Goal: Transaction & Acquisition: Purchase product/service

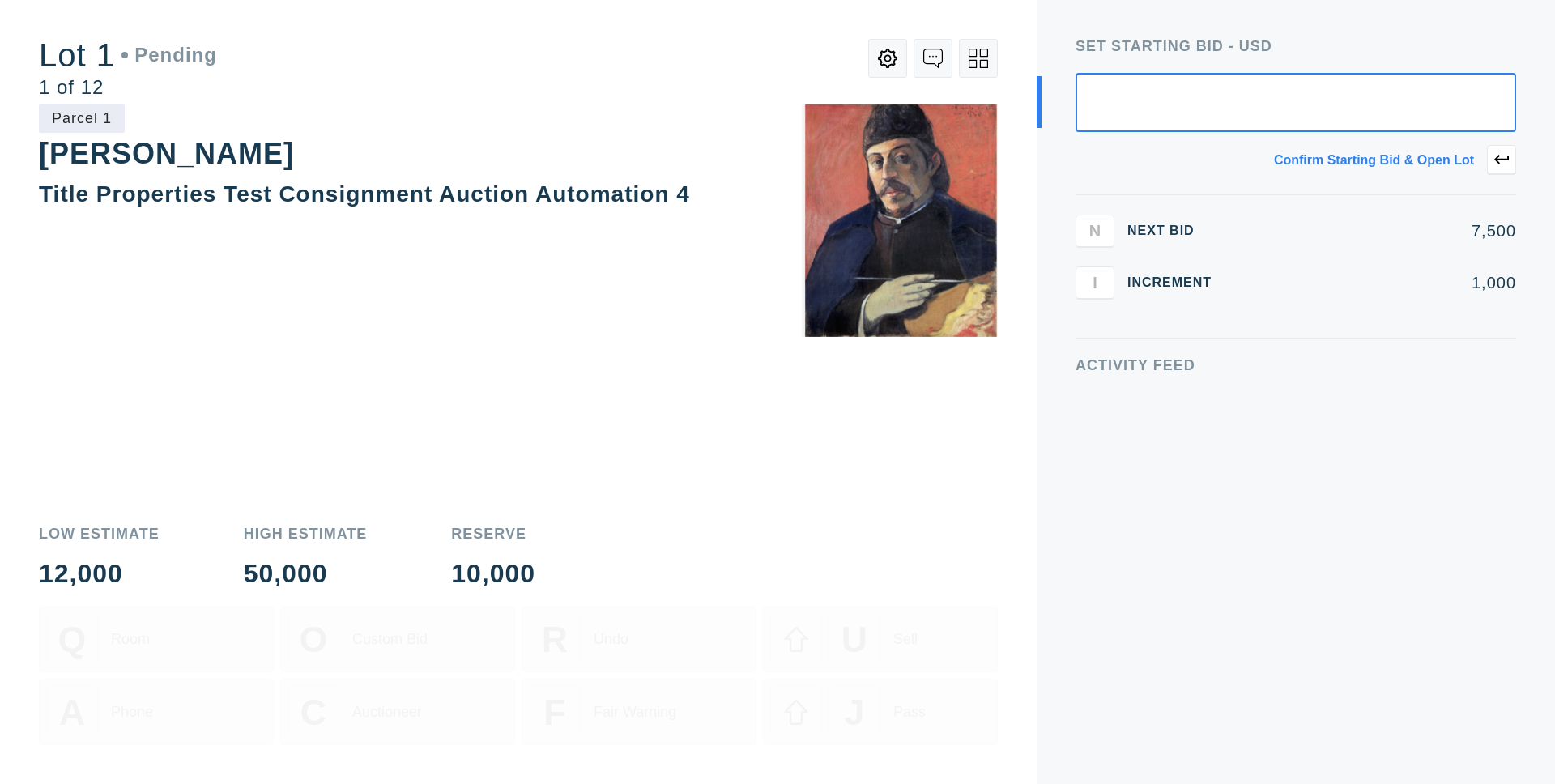
click at [1286, 109] on input "text" at bounding box center [1296, 102] width 441 height 59
type input "7,500"
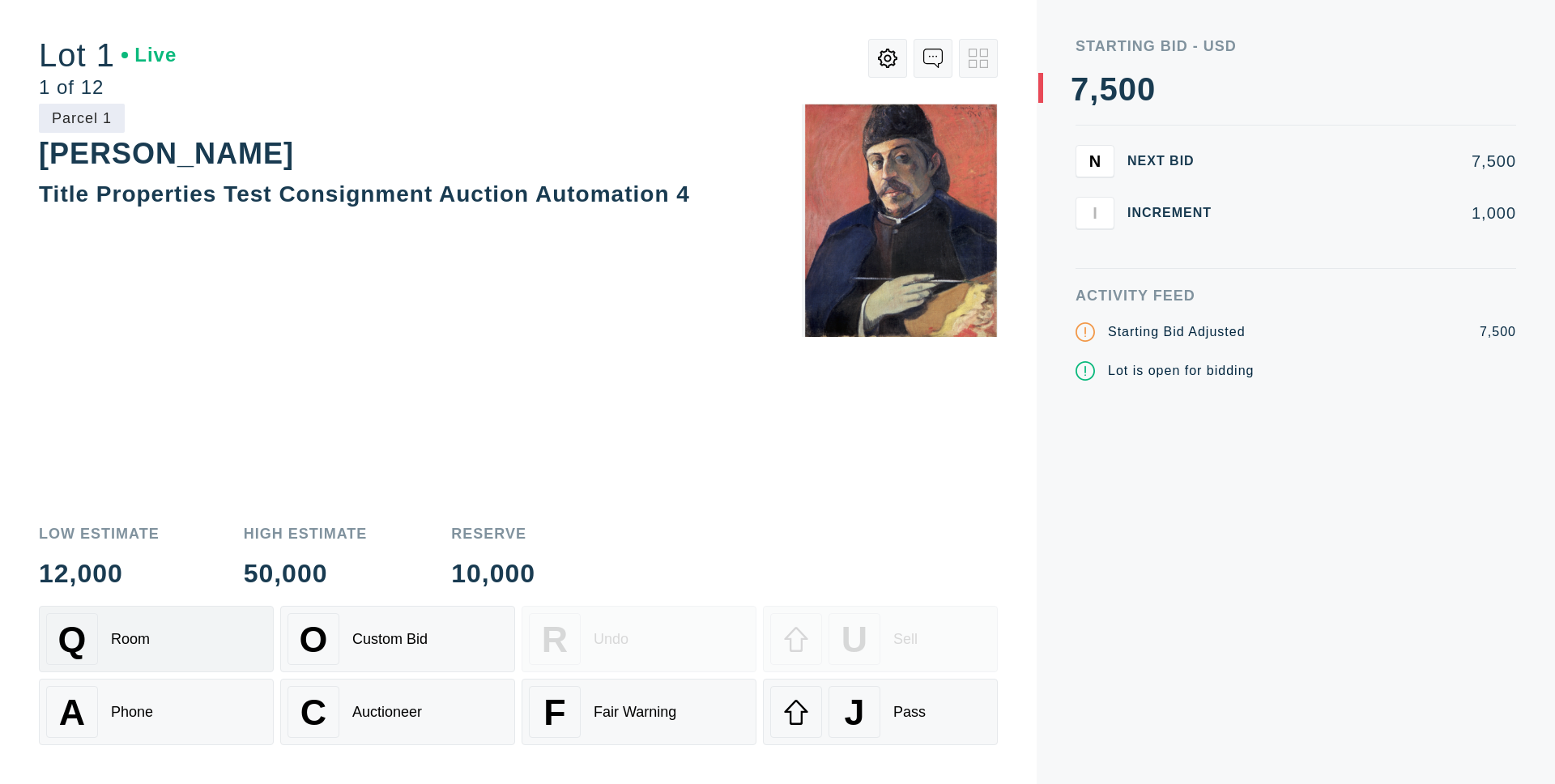
click at [148, 655] on div "Q Room" at bounding box center [157, 639] width 220 height 52
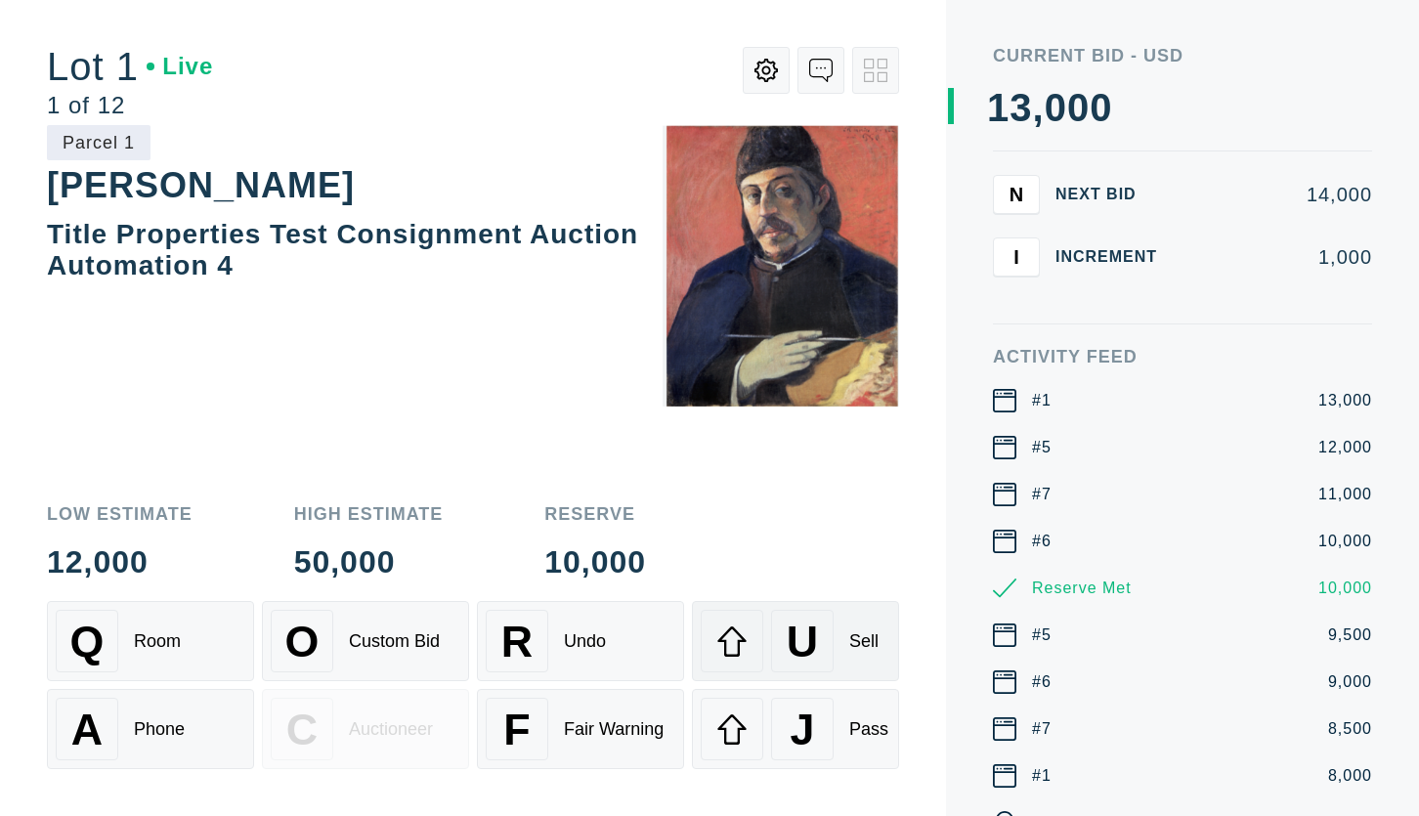
click at [873, 632] on div "Sell" at bounding box center [863, 641] width 29 height 21
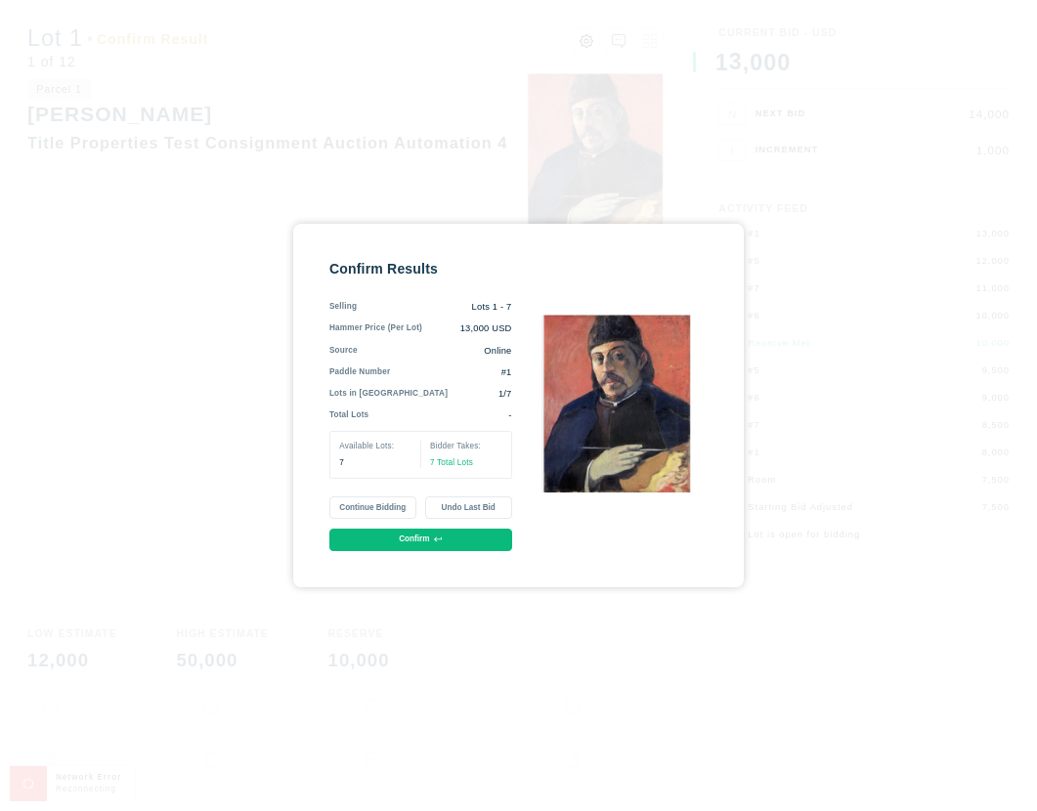
click at [404, 545] on button "Confirm" at bounding box center [420, 540] width 183 height 22
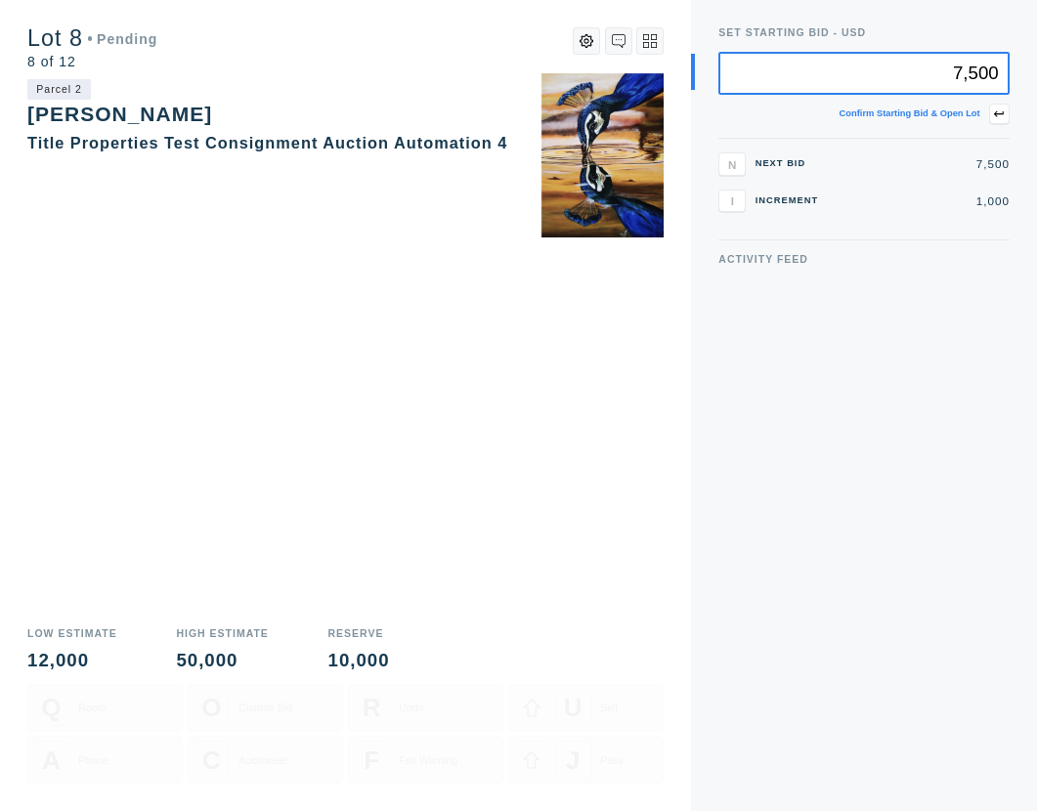
type input "7,500"
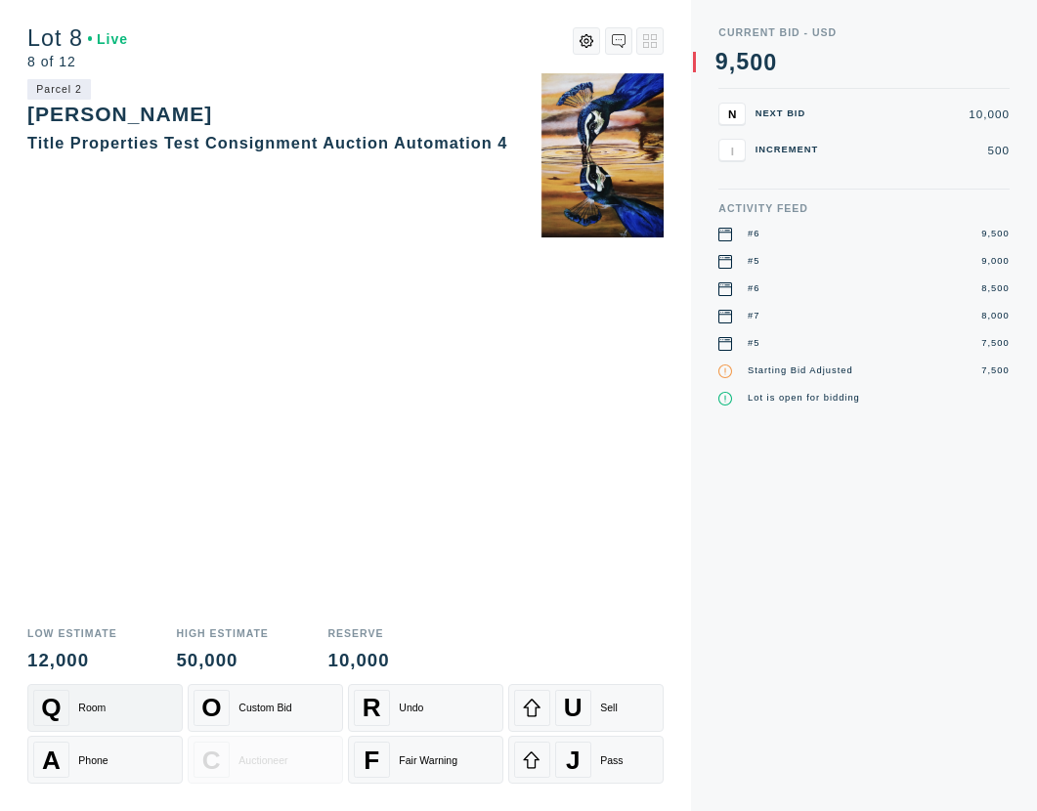
click at [122, 707] on div "Q Room" at bounding box center [105, 708] width 145 height 36
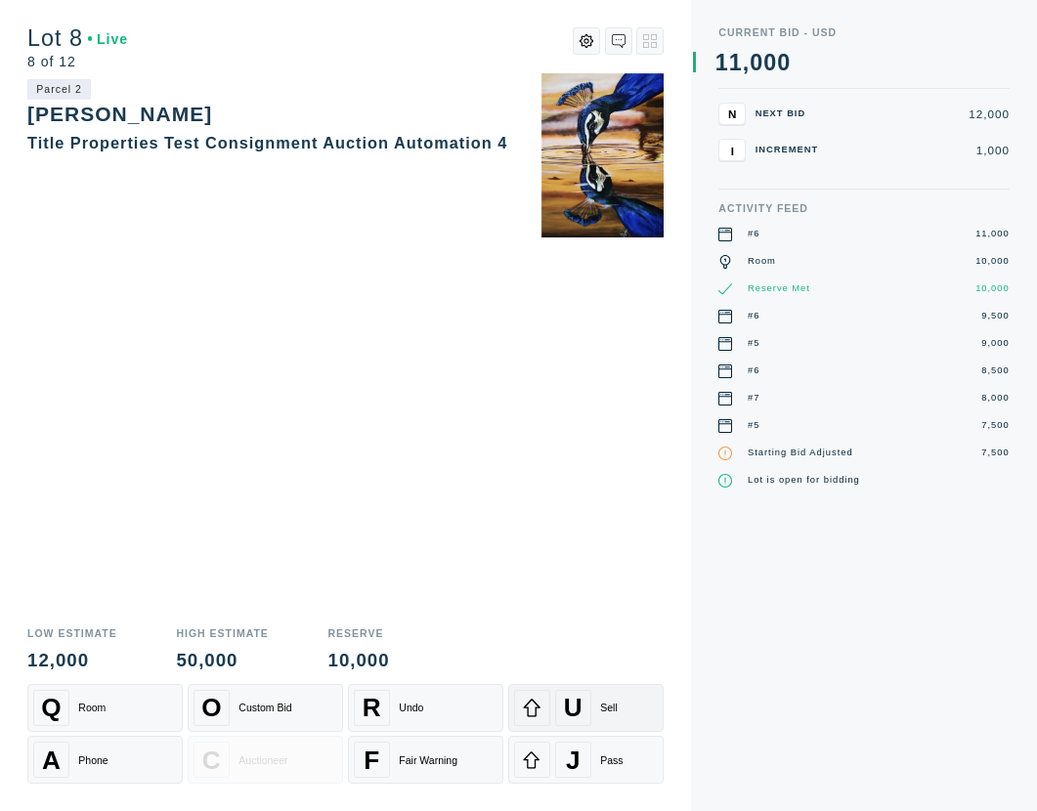
click at [593, 720] on div "U Sell" at bounding box center [586, 708] width 145 height 36
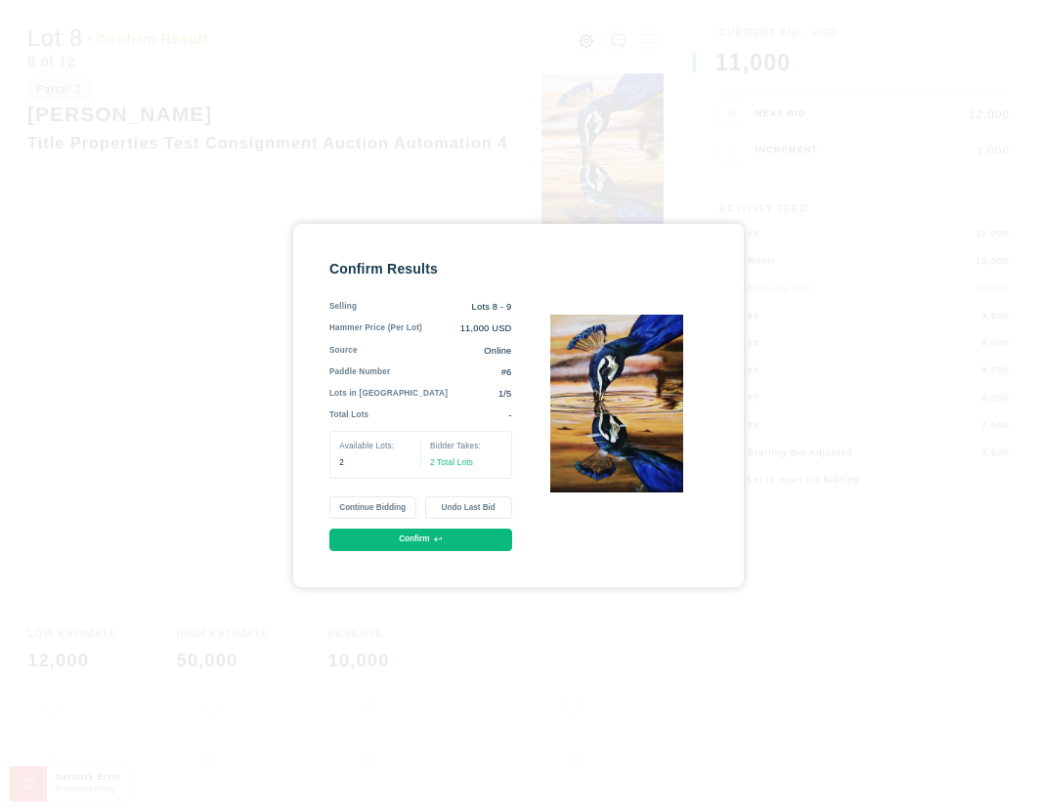
click at [419, 540] on button "Confirm" at bounding box center [420, 540] width 183 height 22
